Goal: Find contact information: Find contact information

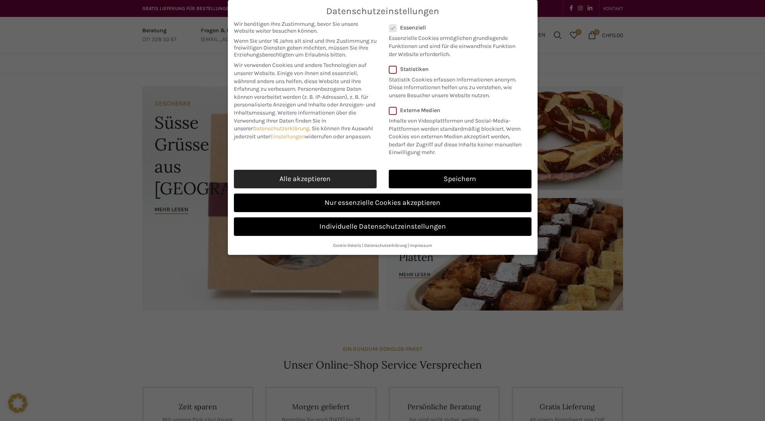
click at [309, 175] on link "Alle akzeptieren" at bounding box center [305, 179] width 143 height 19
checkbox input "true"
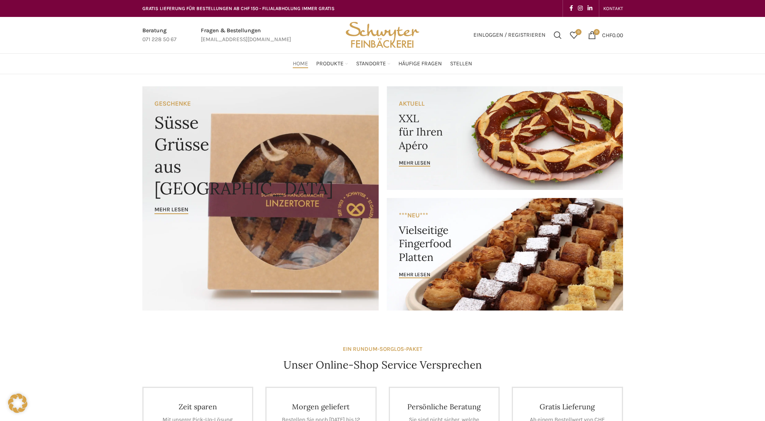
click at [172, 38] on link "Infobox link" at bounding box center [159, 35] width 34 height 18
click at [154, 38] on link "Infobox link" at bounding box center [159, 35] width 34 height 18
click at [165, 38] on link "Infobox link" at bounding box center [159, 35] width 34 height 18
click at [152, 31] on link "Infobox link" at bounding box center [159, 35] width 34 height 18
drag, startPoint x: 141, startPoint y: 38, endPoint x: 196, endPoint y: 43, distance: 55.9
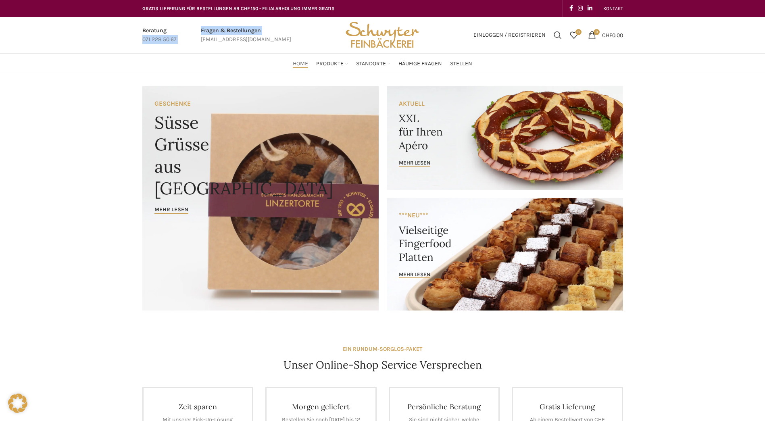
click at [196, 43] on div "Beratung 071 228 50 67 Fragen & Bestellungen [EMAIL_ADDRESS][DOMAIN_NAME]" at bounding box center [238, 35] width 201 height 36
drag, startPoint x: 196, startPoint y: 43, endPoint x: 185, endPoint y: 48, distance: 12.1
click at [185, 48] on div "Beratung 071 228 50 67 Fragen & Bestellungen [EMAIL_ADDRESS][DOMAIN_NAME]" at bounding box center [238, 35] width 201 height 36
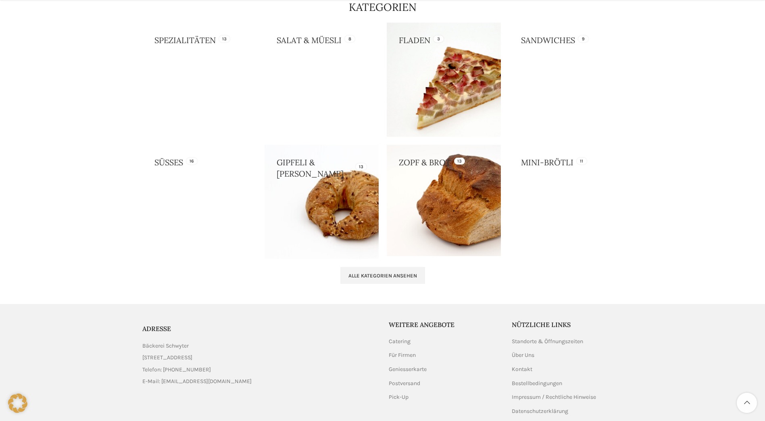
scroll to position [762, 0]
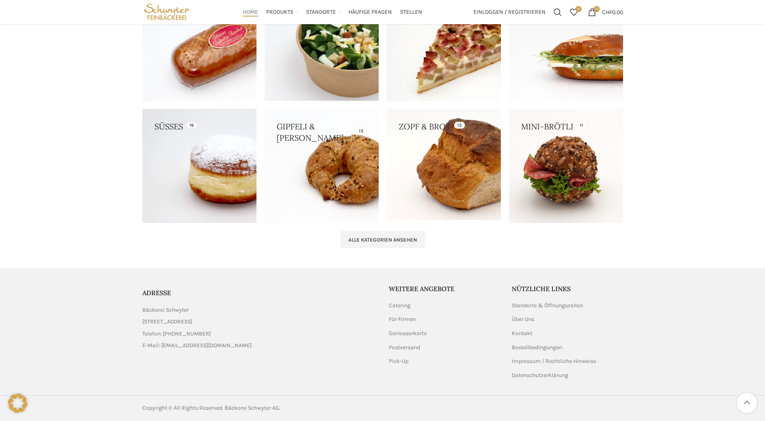
click at [188, 335] on link "List item link" at bounding box center [259, 334] width 234 height 9
